Goal: Task Accomplishment & Management: Use online tool/utility

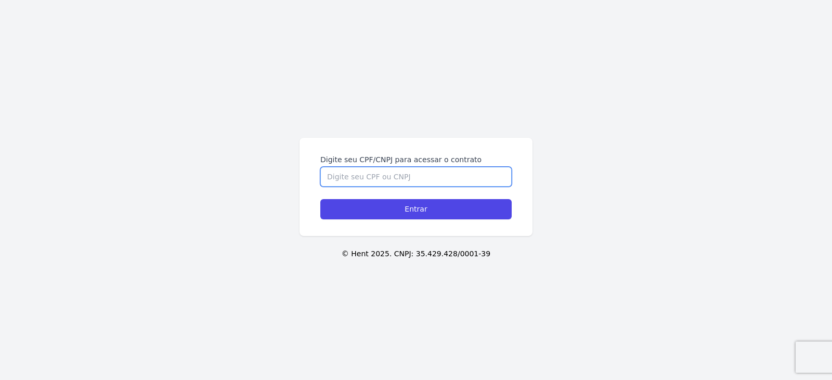
click at [384, 178] on input "Digite seu CPF/CNPJ para acessar o contrato" at bounding box center [415, 177] width 191 height 20
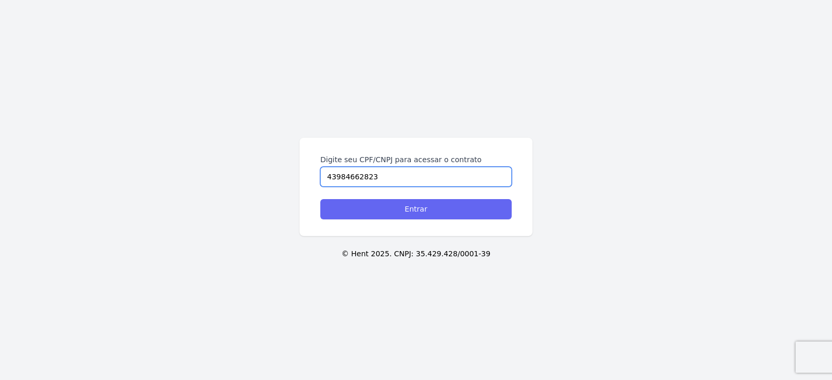
type input "43984662823"
click at [426, 209] on input "Entrar" at bounding box center [415, 209] width 191 height 20
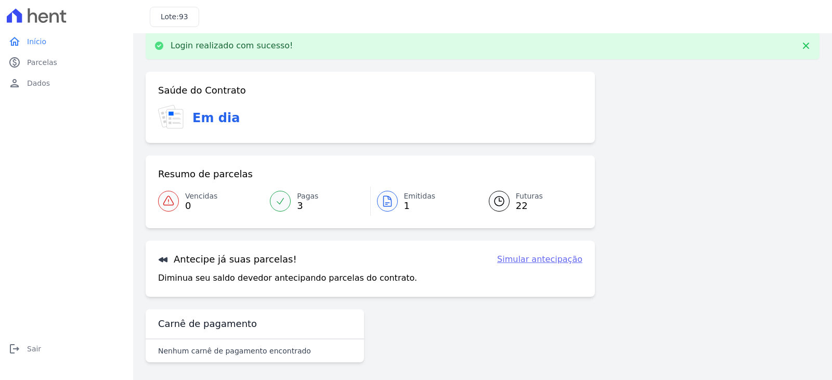
scroll to position [17, 0]
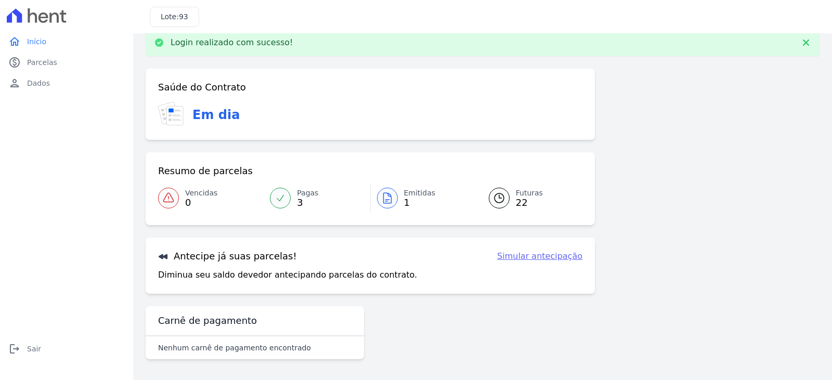
click at [405, 203] on span "1" at bounding box center [420, 203] width 32 height 8
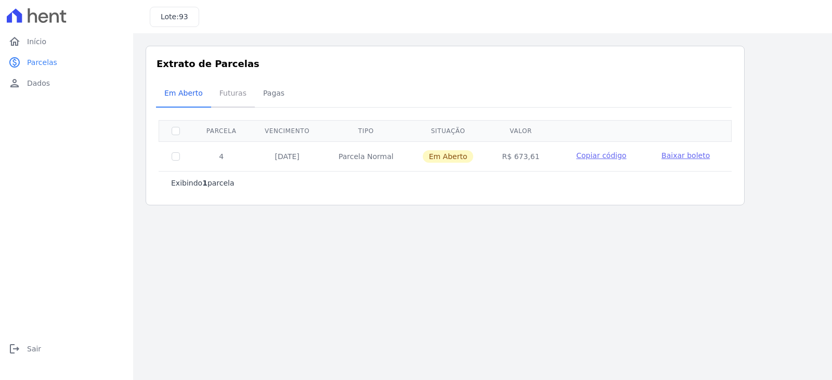
click at [221, 95] on span "Futuras" at bounding box center [232, 93] width 39 height 21
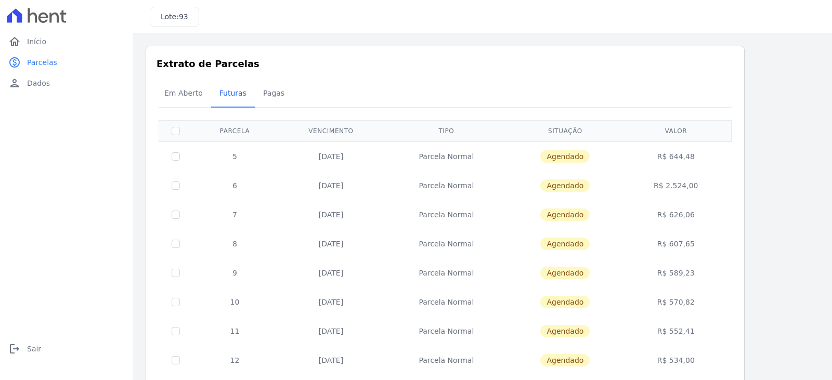
click at [35, 23] on div at bounding box center [66, 15] width 125 height 31
click at [36, 45] on span "Início" at bounding box center [36, 41] width 19 height 10
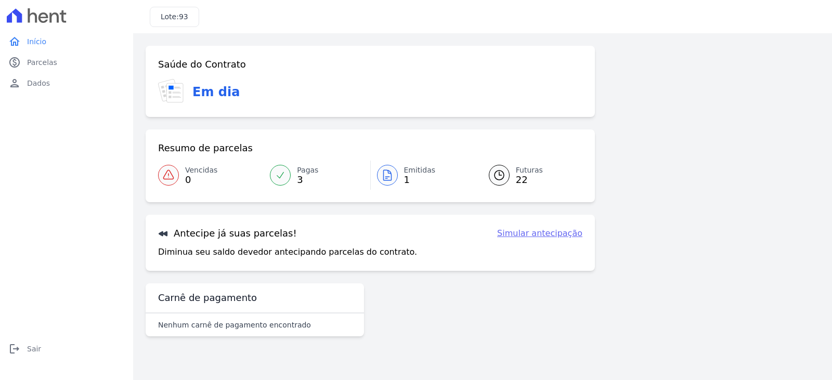
click at [522, 180] on span "22" at bounding box center [529, 180] width 27 height 8
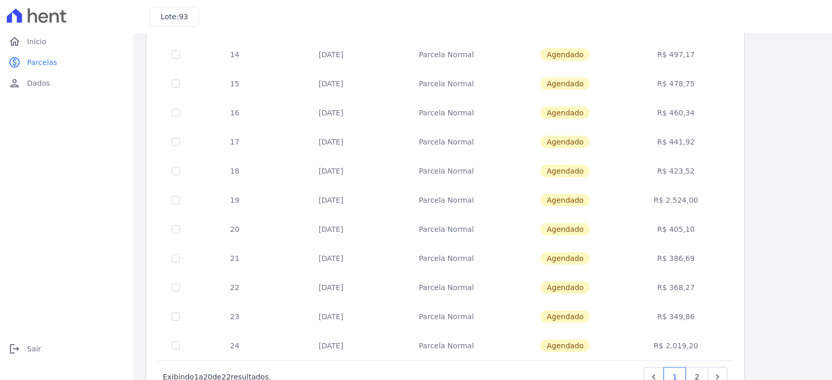
scroll to position [404, 0]
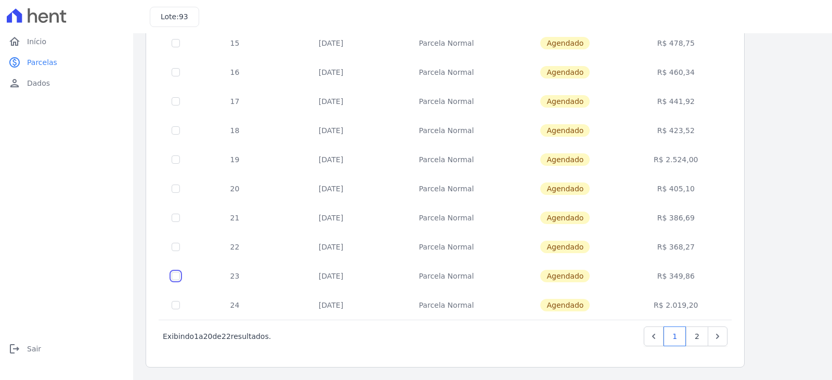
click at [175, 278] on input "checkbox" at bounding box center [175, 276] width 8 height 8
checkbox input "true"
click at [699, 340] on link "2" at bounding box center [696, 336] width 22 height 20
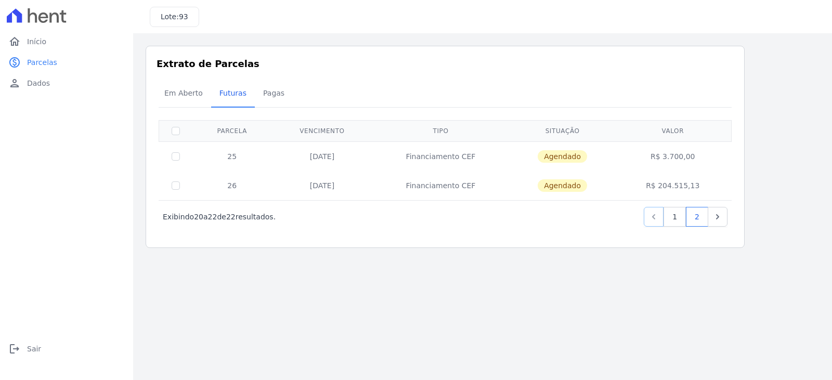
click at [662, 216] on link "Previous" at bounding box center [653, 217] width 20 height 20
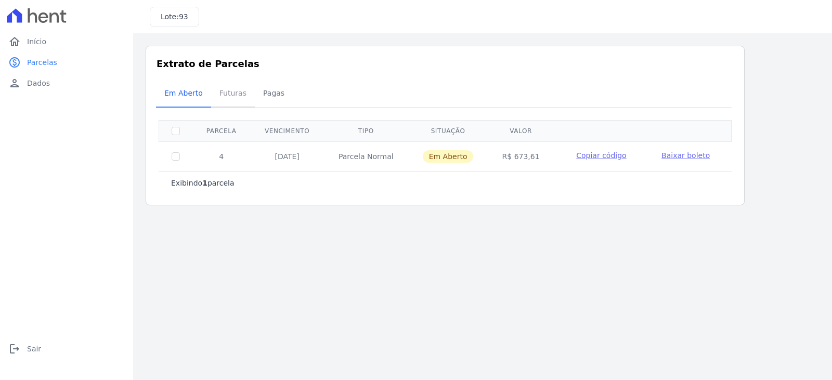
click at [222, 95] on span "Futuras" at bounding box center [232, 93] width 39 height 21
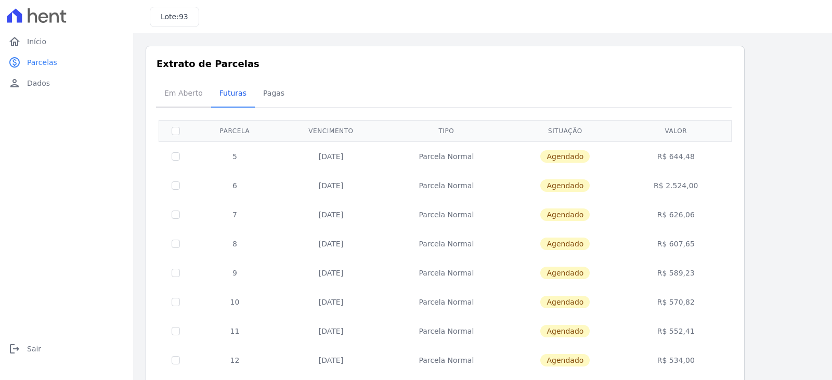
click at [178, 96] on span "Em Aberto" at bounding box center [183, 93] width 51 height 21
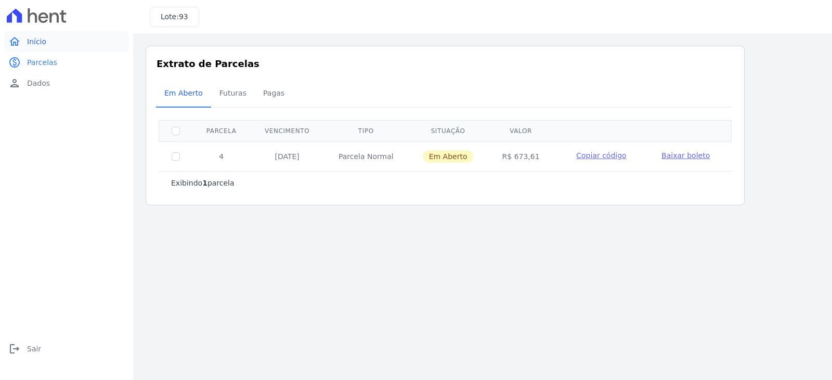
click at [32, 45] on span "Início" at bounding box center [36, 41] width 19 height 10
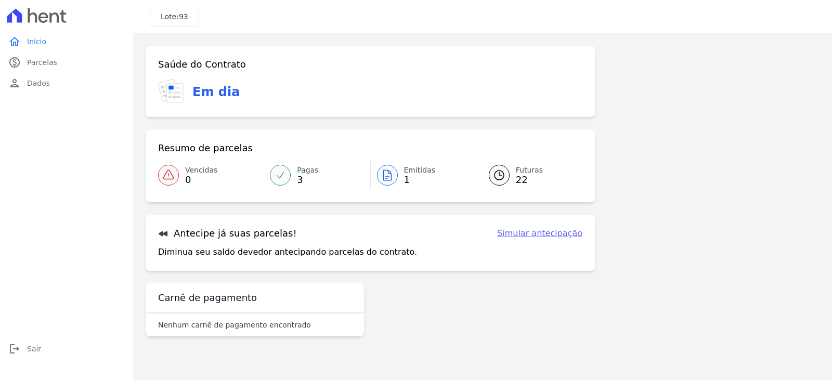
click at [547, 230] on link "Simular antecipação" at bounding box center [539, 233] width 85 height 12
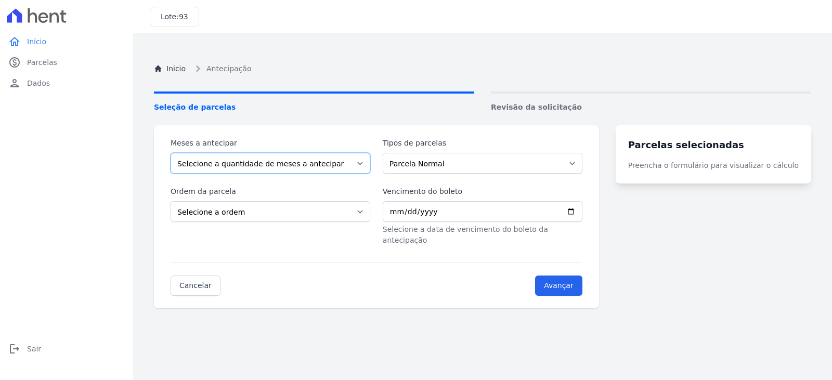
click at [370, 166] on select "Selecione a quantidade de meses a antecipar 1 2 3 4 5 6 7 8 9 10 11 12 13 14 15…" at bounding box center [270, 163] width 200 height 21
click at [170, 153] on select "Selecione a quantidade de meses a antecipar 1 2 3 4 5 6 7 8 9 10 11 12 13 14 15…" at bounding box center [270, 163] width 200 height 21
click at [370, 166] on select "Selecione a quantidade de meses a antecipar 1 2 3 4 5 6 7 8 9 10 11 12 13 14 15…" at bounding box center [270, 163] width 200 height 21
select select "5"
click at [170, 153] on select "Selecione a quantidade de meses a antecipar 1 2 3 4 5 6 7 8 9 10 11 12 13 14 15…" at bounding box center [270, 163] width 200 height 21
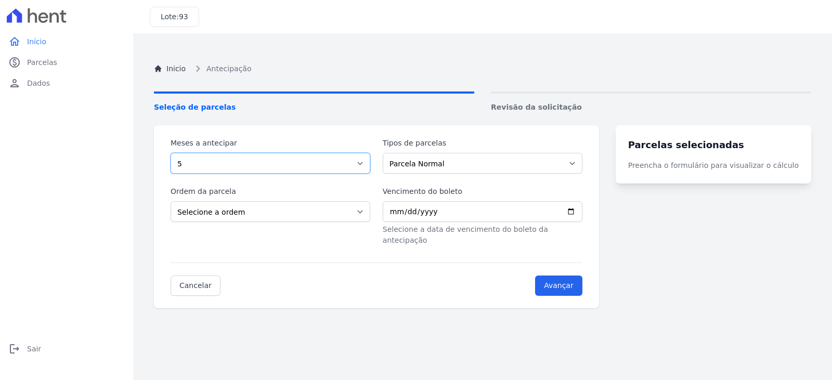
click at [370, 161] on select "Selecione a quantidade de meses a antecipar 1 2 3 4 5 6 7 8 9 10 11 12 13 14 15…" at bounding box center [270, 163] width 200 height 21
click at [582, 165] on select "Parcela Normal Financiamento CEF" at bounding box center [482, 163] width 200 height 21
click at [365, 214] on select "Selecione a ordem Últimas parcelas Primeiras parcelas" at bounding box center [270, 211] width 200 height 21
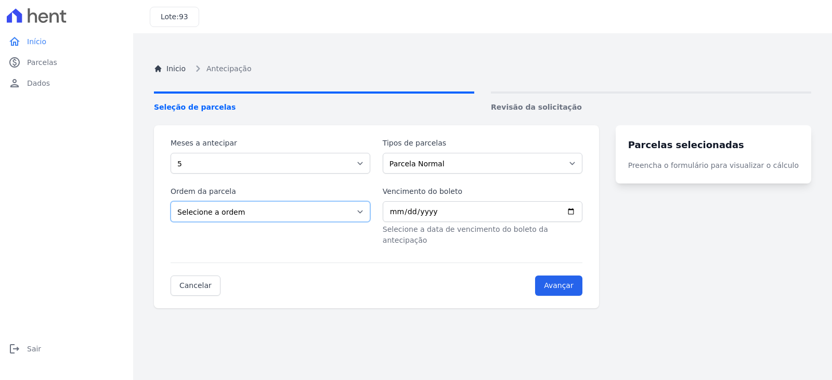
select select "beginning"
click at [170, 201] on select "Selecione a ordem Últimas parcelas Primeiras parcelas" at bounding box center [270, 211] width 200 height 21
click at [582, 213] on input "Vencimento do boleto" at bounding box center [482, 211] width 200 height 21
click at [365, 163] on select "Selecione a quantidade de meses a antecipar 1 2 3 4 5 6 7 8 9 10 11 12 13 14 15…" at bounding box center [270, 163] width 200 height 21
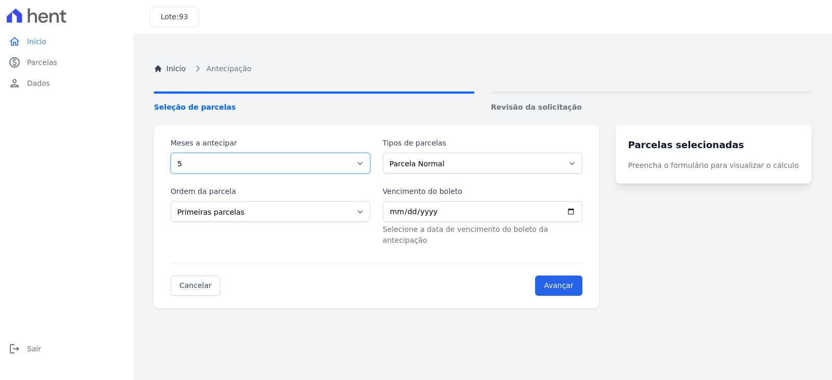
select select "1"
click at [170, 153] on select "Selecione a quantidade de meses a antecipar 1 2 3 4 5 6 7 8 9 10 11 12 13 14 15…" at bounding box center [270, 163] width 200 height 21
click at [582, 213] on input "Vencimento do boleto" at bounding box center [482, 211] width 200 height 21
type input "2025-11-05"
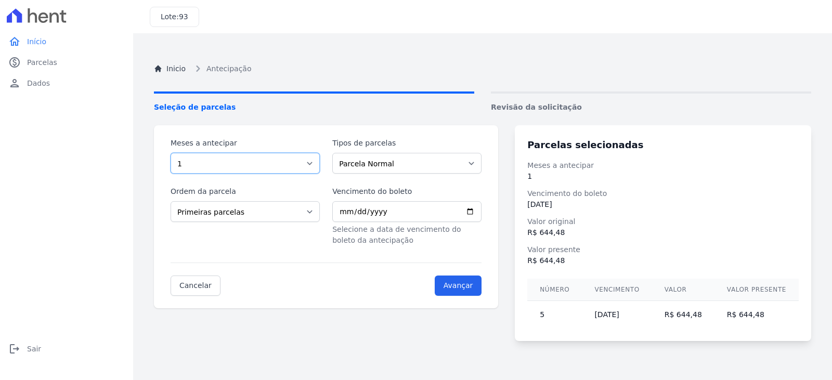
click at [315, 160] on select "Selecione a quantidade de meses a antecipar 1 2 3 4 5 6 7 8 9 10 11 12 13 14 15…" at bounding box center [244, 163] width 149 height 21
click at [170, 153] on select "Selecione a quantidade de meses a antecipar 1 2 3 4 5 6 7 8 9 10 11 12 13 14 15…" at bounding box center [244, 163] width 149 height 21
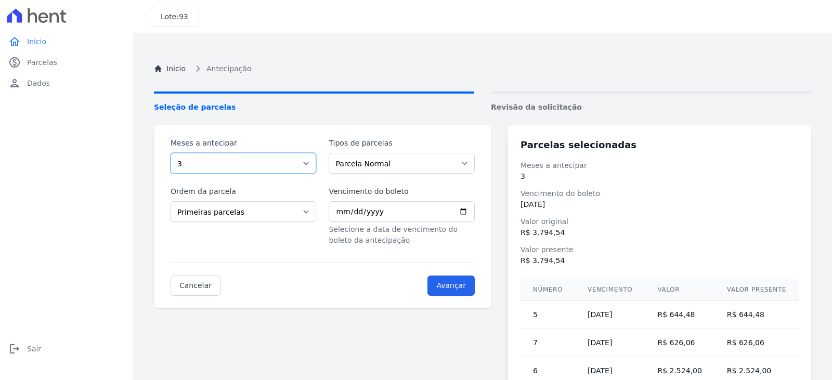
scroll to position [58, 0]
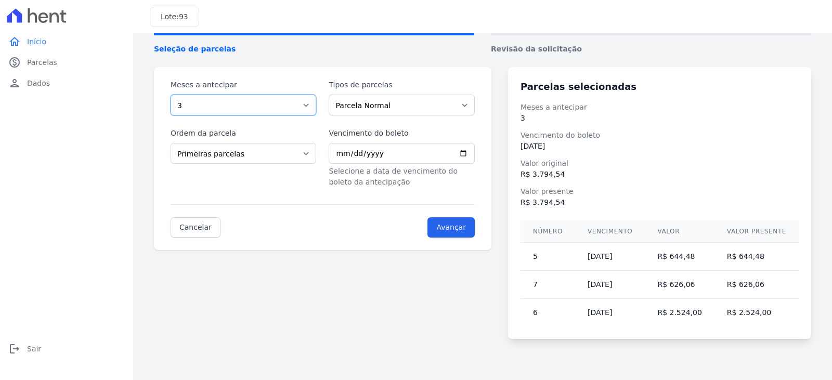
click at [307, 106] on select "Selecione a quantidade de meses a antecipar 1 2 3 4 5 6 7 8 9 10 11 12 13 14 15…" at bounding box center [243, 105] width 146 height 21
select select "2"
click at [170, 95] on select "Selecione a quantidade de meses a antecipar 1 2 3 4 5 6 7 8 9 10 11 12 13 14 15…" at bounding box center [243, 105] width 146 height 21
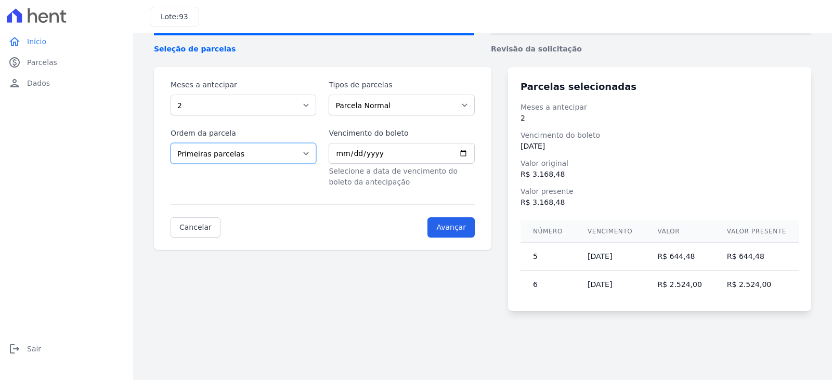
click at [311, 148] on select "Selecione a ordem Últimas parcelas Primeiras parcelas" at bounding box center [243, 153] width 146 height 21
select select "ending"
click at [170, 143] on select "Selecione a ordem Últimas parcelas Primeiras parcelas" at bounding box center [243, 153] width 146 height 21
click at [313, 104] on select "Selecione a quantidade de meses a antecipar 1 2 3 4 5 6 7 8 9 10 11 12 13 14 15…" at bounding box center [243, 105] width 146 height 21
click at [170, 95] on select "Selecione a quantidade de meses a antecipar 1 2 3 4 5 6 7 8 9 10 11 12 13 14 15…" at bounding box center [243, 105] width 146 height 21
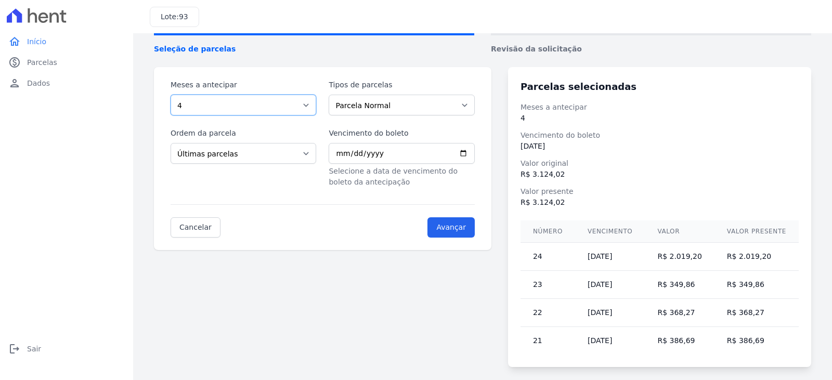
click at [311, 104] on select "Selecione a quantidade de meses a antecipar 1 2 3 4 5 6 7 8 9 10 11 12 13 14 15…" at bounding box center [243, 105] width 146 height 21
click at [170, 95] on select "Selecione a quantidade de meses a antecipar 1 2 3 4 5 6 7 8 9 10 11 12 13 14 15…" at bounding box center [243, 105] width 146 height 21
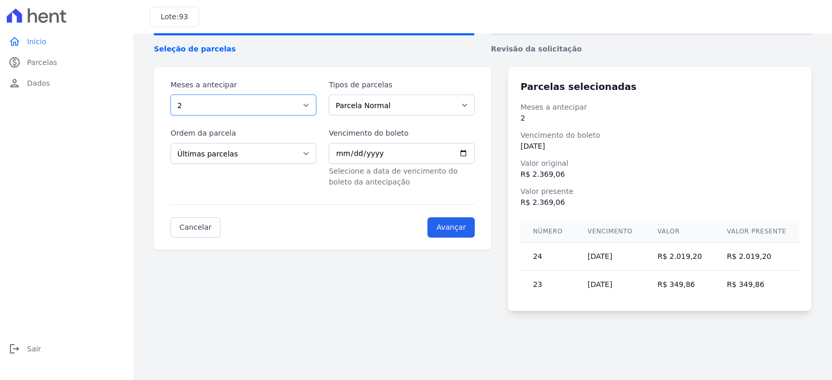
click at [306, 113] on select "Selecione a quantidade de meses a antecipar 1 2 3 4 5 6 7 8 9 10 11 12 13 14 15…" at bounding box center [243, 105] width 146 height 21
select select "1"
click at [170, 95] on select "Selecione a quantidade de meses a antecipar 1 2 3 4 5 6 7 8 9 10 11 12 13 14 15…" at bounding box center [243, 105] width 146 height 21
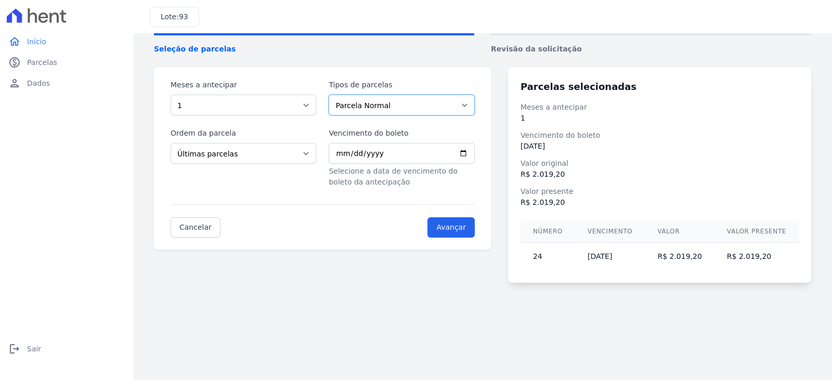
click at [474, 104] on select "Parcela Normal Financiamento CEF" at bounding box center [401, 105] width 146 height 21
click at [333, 95] on select "Parcela Normal Financiamento CEF" at bounding box center [401, 105] width 146 height 21
click at [312, 106] on select "Selecione a quantidade de meses a antecipar 1 2 3 4 5 6 7 8 9 10 11 12 13 14 15…" at bounding box center [243, 105] width 146 height 21
click at [471, 109] on select "Parcela Normal Financiamento CEF" at bounding box center [401, 105] width 146 height 21
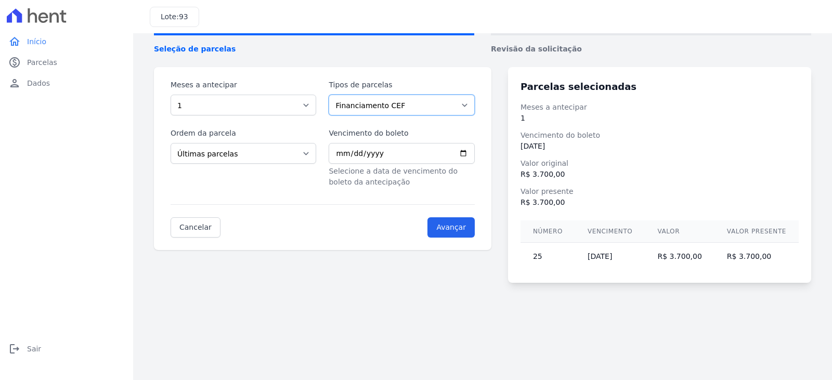
select select "standard"
click at [333, 95] on select "Parcela Normal Financiamento CEF" at bounding box center [401, 105] width 146 height 21
click at [221, 109] on select "Selecione a quantidade de meses a antecipar 1 2 3 4 5 6 7 8 9 10 11 12 13 14 15…" at bounding box center [243, 105] width 146 height 21
click at [306, 107] on select "Selecione a quantidade de meses a antecipar 1 2 3 4 5 6 7 8 9 10 11 12 13 14 15…" at bounding box center [243, 105] width 146 height 21
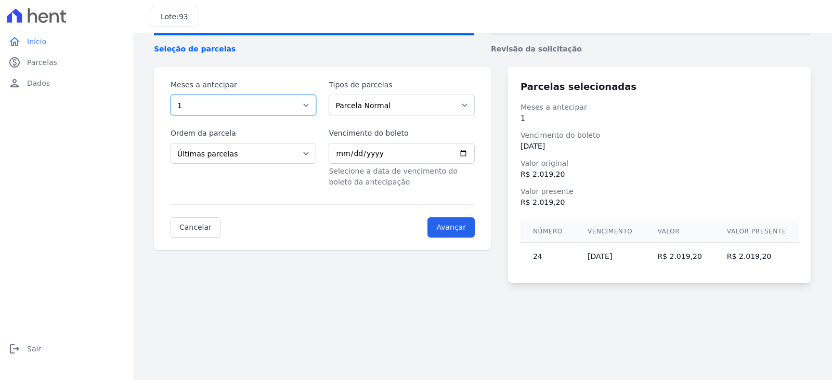
select select "6"
click at [170, 95] on select "Selecione a quantidade de meses a antecipar 1 2 3 4 5 6 7 8 9 10 11 12 13 14 15…" at bounding box center [243, 105] width 146 height 21
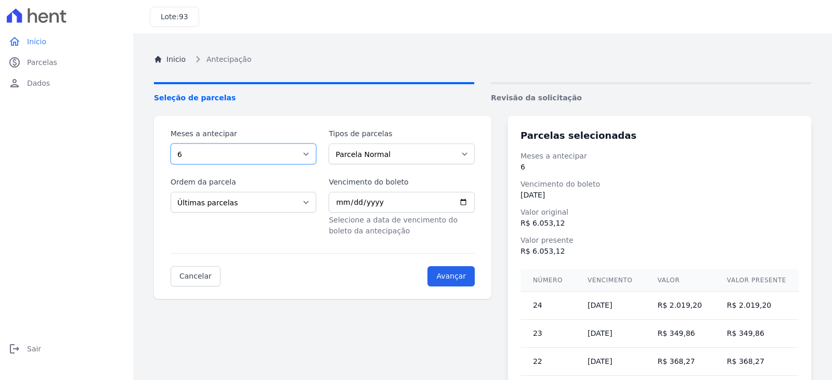
scroll to position [0, 0]
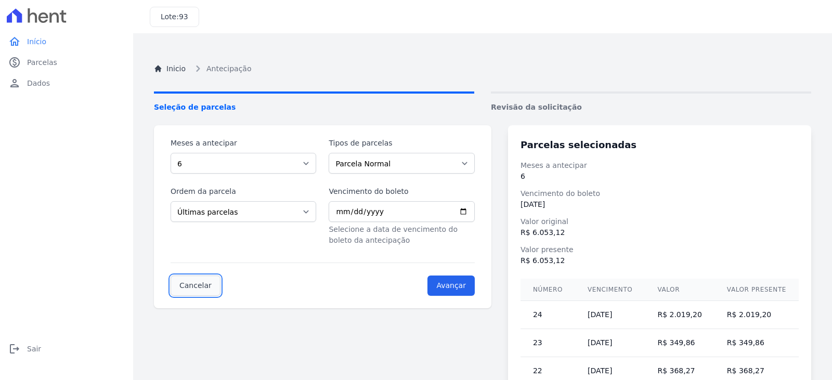
click at [194, 288] on link "Cancelar" at bounding box center [195, 285] width 50 height 20
